Goal: Task Accomplishment & Management: Use online tool/utility

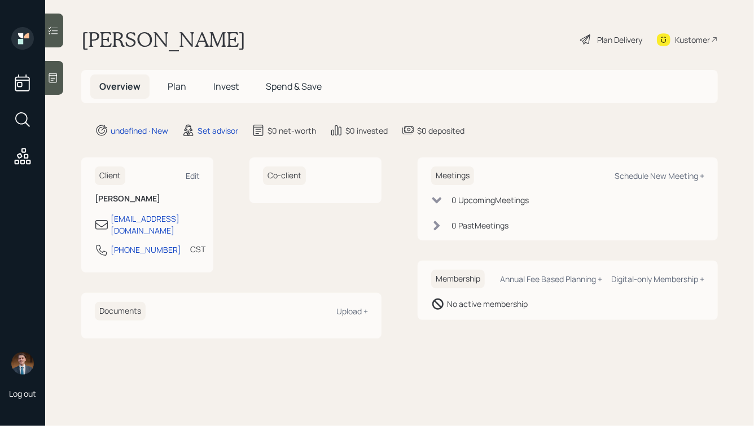
click at [56, 77] on icon at bounding box center [52, 77] width 11 height 11
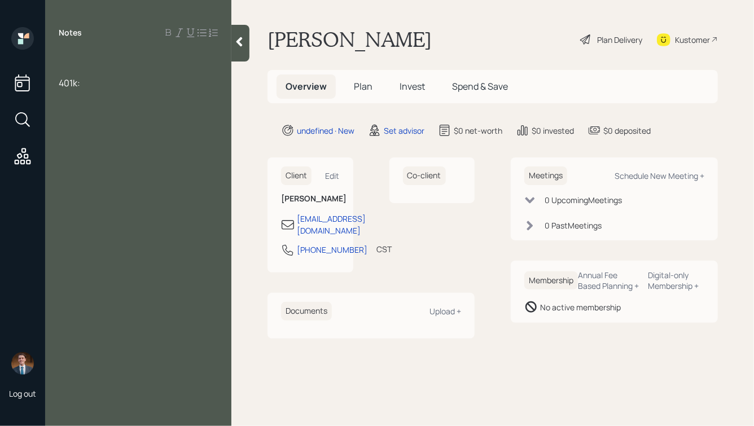
click at [60, 83] on span "401k:" at bounding box center [69, 83] width 21 height 12
click at [80, 55] on div at bounding box center [138, 58] width 159 height 12
click at [113, 67] on div at bounding box center [138, 70] width 159 height 12
click at [117, 102] on div "Notes 70 in January Current 401k:" at bounding box center [138, 220] width 186 height 386
click at [122, 101] on div "Current 401k:" at bounding box center [138, 95] width 159 height 12
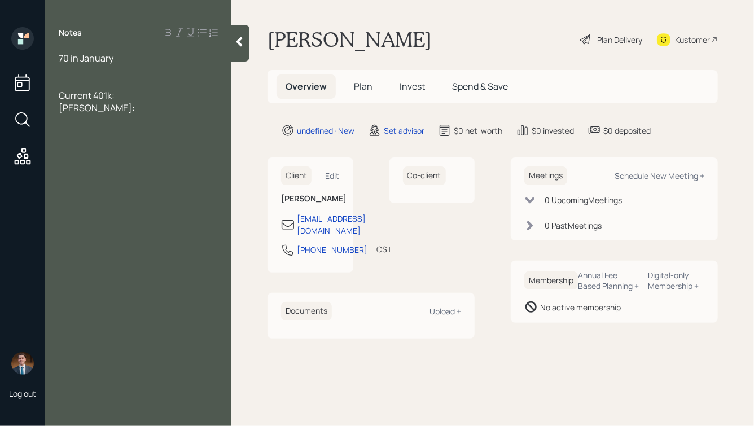
click at [94, 109] on span "Roth IRA:" at bounding box center [97, 108] width 76 height 12
click at [83, 76] on div at bounding box center [138, 70] width 159 height 12
click at [113, 60] on div "70 in January" at bounding box center [138, 58] width 159 height 12
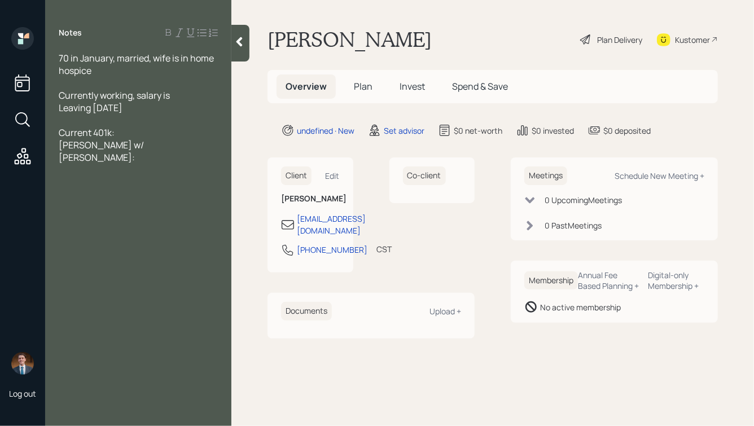
click at [190, 99] on div "Currently working, salary is" at bounding box center [138, 95] width 159 height 12
click at [112, 123] on div at bounding box center [138, 120] width 159 height 12
click at [181, 102] on div "Leaving July of '26" at bounding box center [138, 108] width 159 height 12
click at [195, 100] on div "Currently working, salary is" at bounding box center [138, 95] width 159 height 12
click at [90, 135] on div at bounding box center [138, 132] width 159 height 12
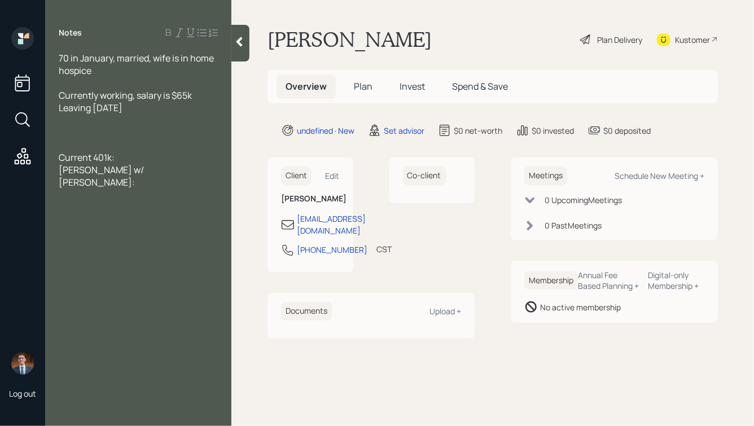
click at [95, 122] on div at bounding box center [138, 120] width 159 height 12
click at [89, 121] on span "SS: $23k annual" at bounding box center [92, 120] width 67 height 12
click at [78, 146] on div at bounding box center [138, 145] width 159 height 12
click at [133, 146] on div "Current 401k:" at bounding box center [138, 145] width 159 height 12
click at [164, 162] on div "Roth IRA w/ Ed Jones:" at bounding box center [138, 163] width 159 height 25
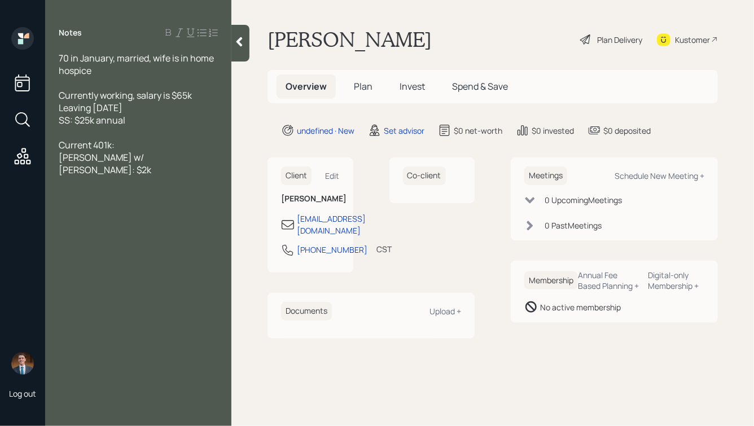
click at [157, 146] on div "Current 401k:" at bounding box center [138, 145] width 159 height 12
click at [186, 163] on div "Roth IRA w/ Ed Jones: $2k" at bounding box center [138, 163] width 159 height 25
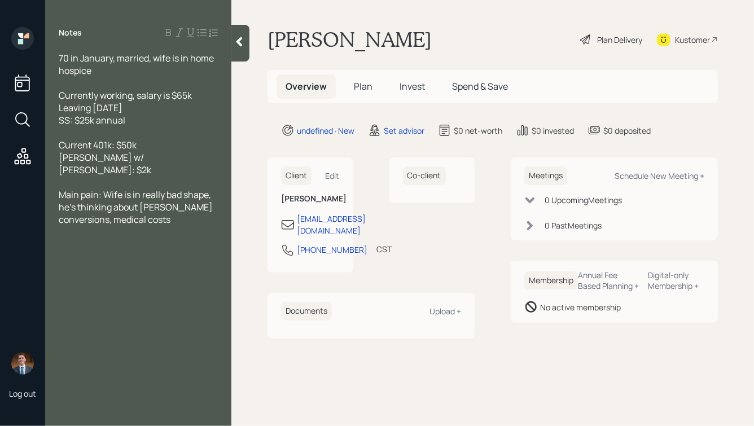
click at [238, 46] on icon at bounding box center [239, 41] width 11 height 11
